Goal: Navigation & Orientation: Go to known website

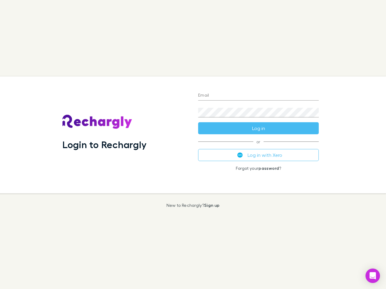
click at [193, 145] on div "Login to Rechargly" at bounding box center [126, 135] width 136 height 117
click at [258, 96] on input "Email" at bounding box center [258, 96] width 120 height 10
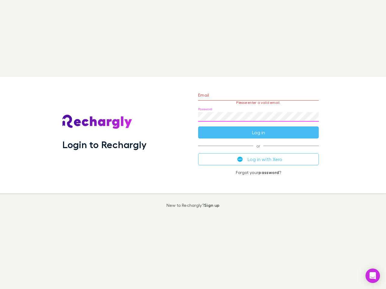
click at [258, 128] on form "Email Please enter a valid email. Password Log in" at bounding box center [258, 112] width 120 height 52
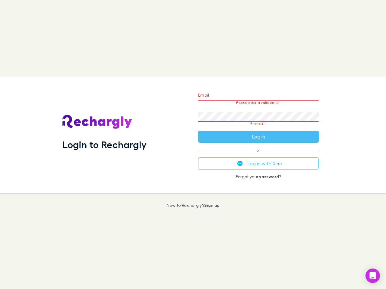
click at [258, 155] on div "Email Please enter a valid email. Password Please fill Log in or Log in with Xe…" at bounding box center [258, 135] width 130 height 117
click at [372, 276] on icon "Open Intercom Messenger" at bounding box center [372, 275] width 6 height 7
